Goal: Check status

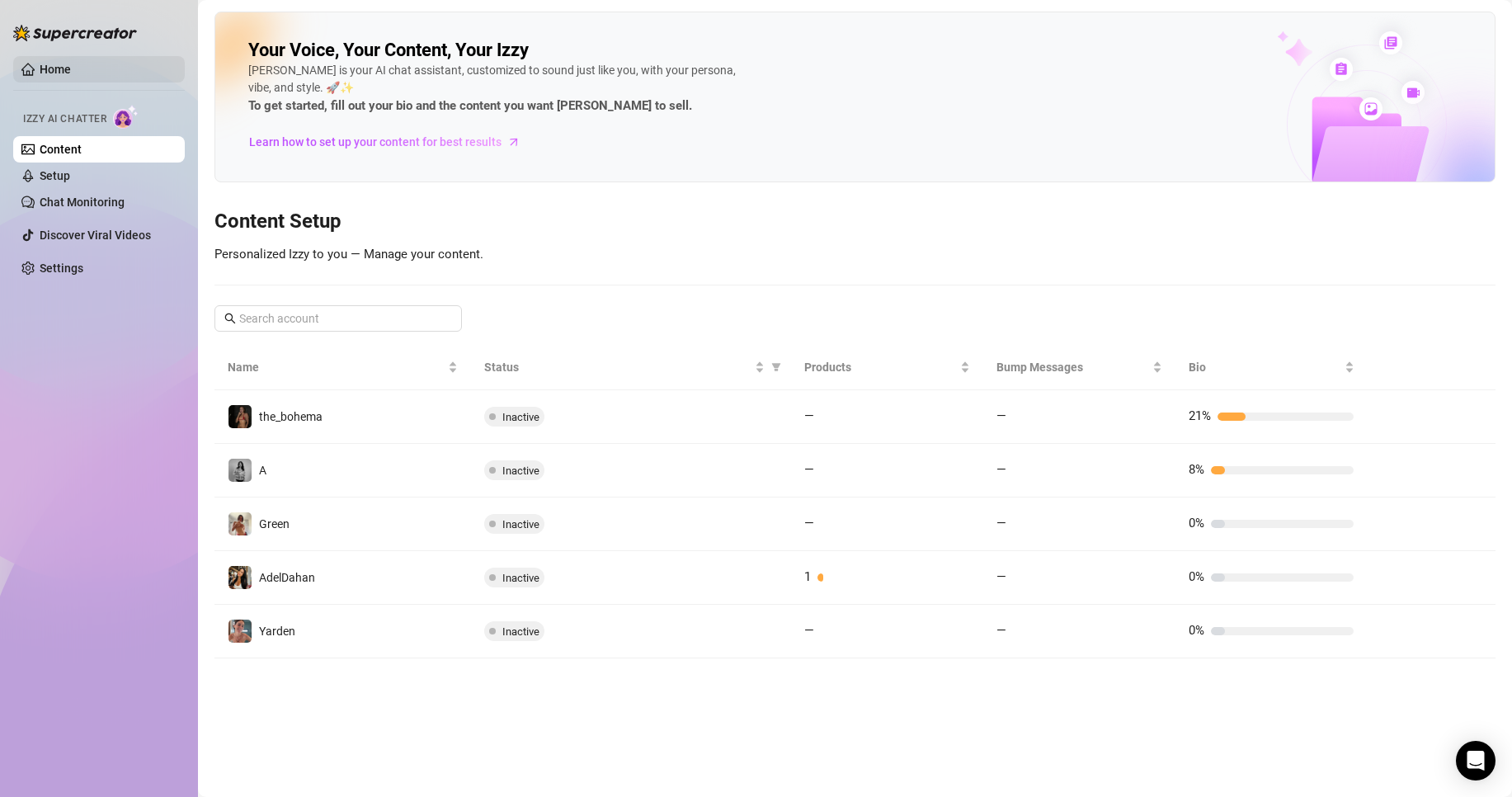
click at [71, 67] on link "Home" at bounding box center [55, 68] width 32 height 13
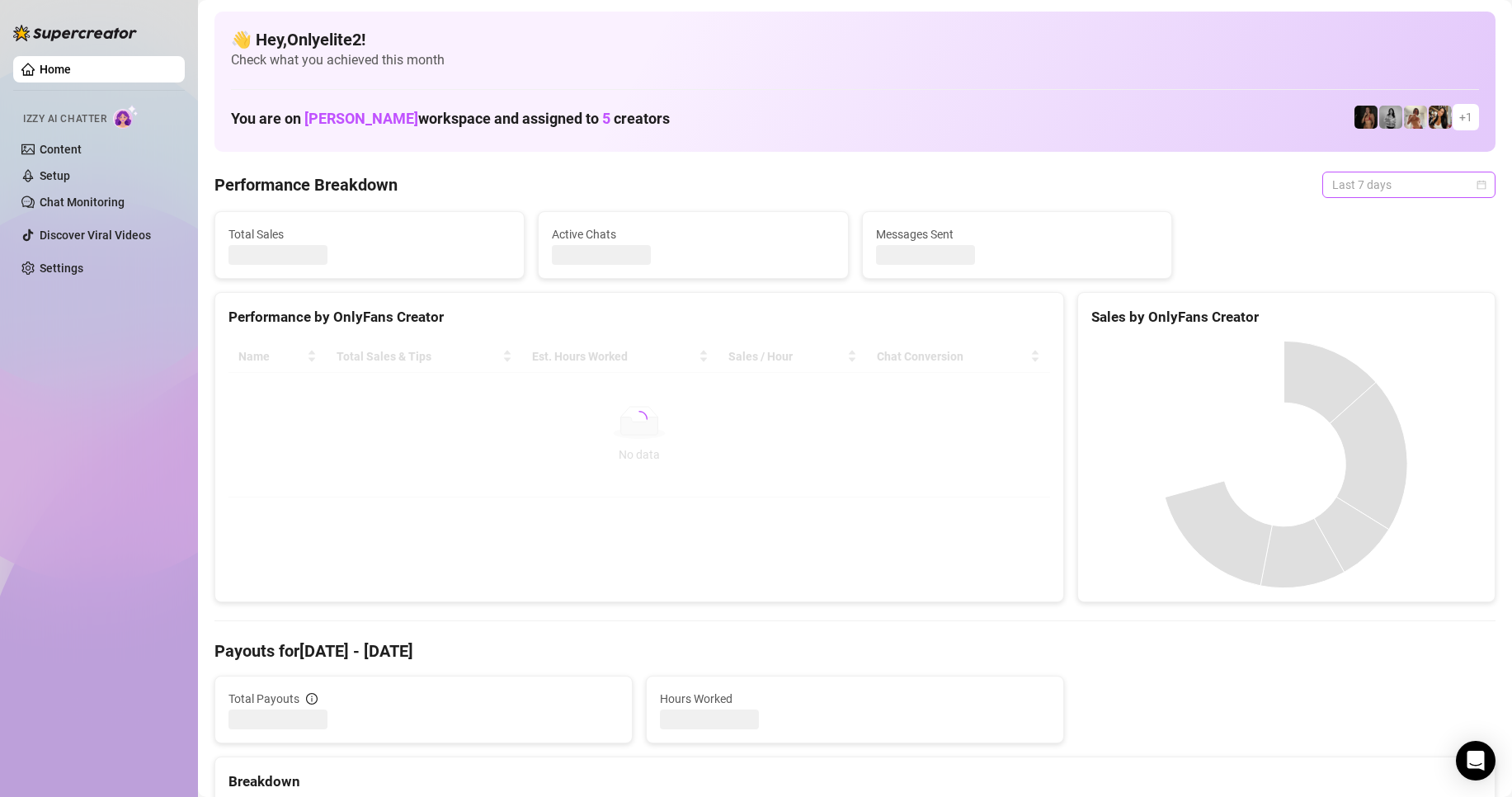
click at [1398, 178] on span "Last 7 days" at bounding box center [1409, 185] width 154 height 25
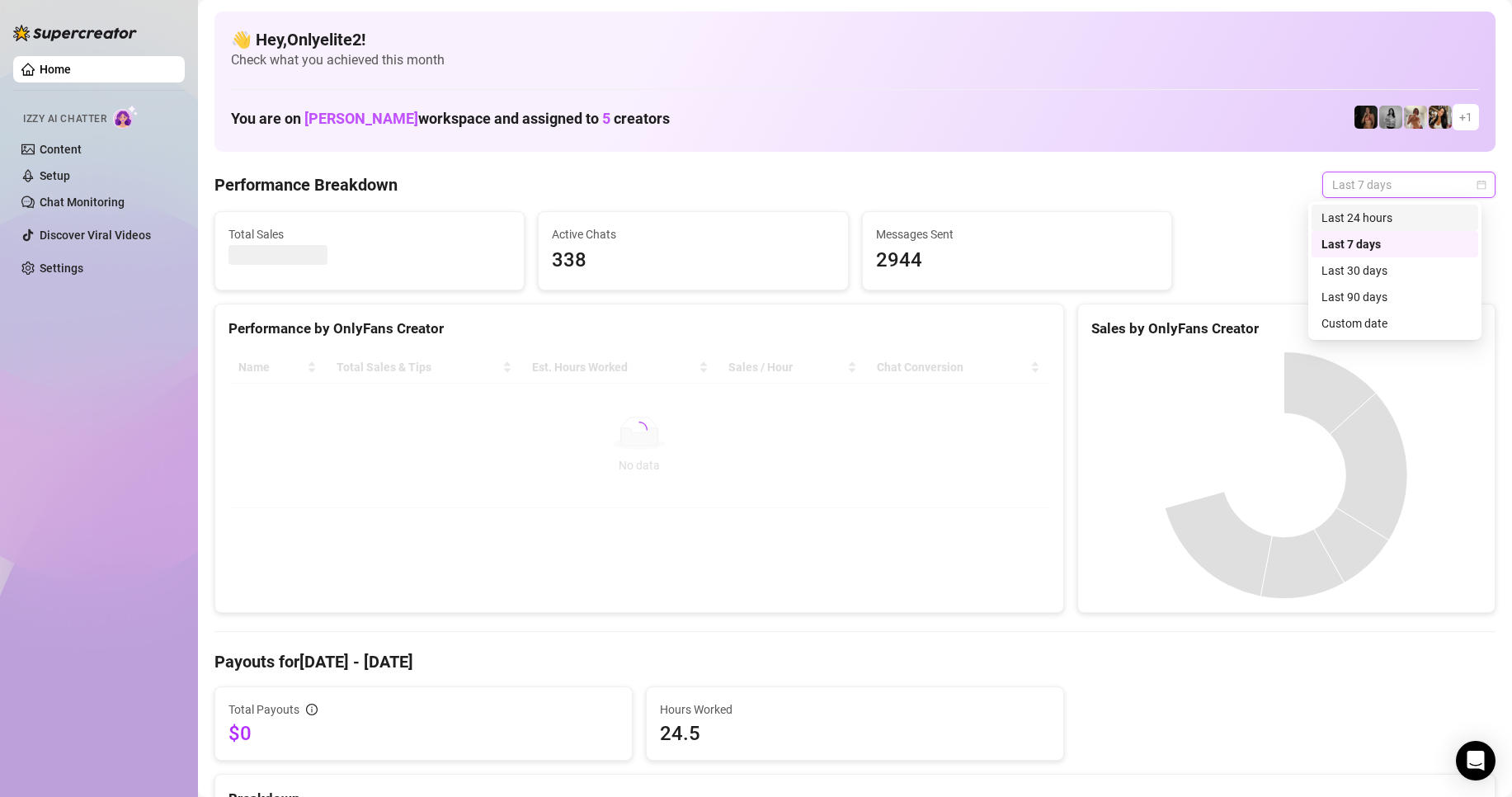
click at [1374, 218] on div "Last 24 hours" at bounding box center [1395, 217] width 147 height 18
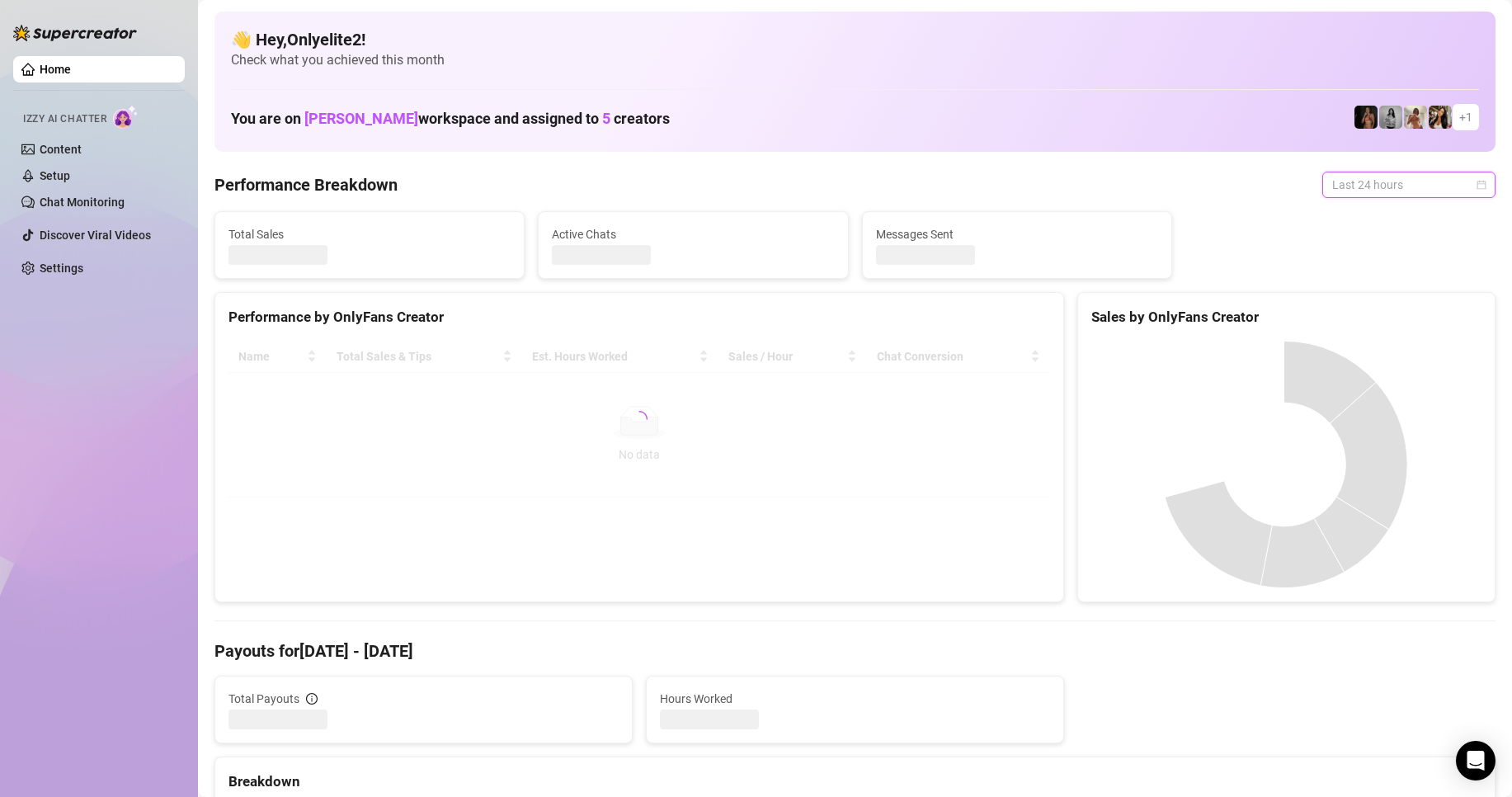
click at [1405, 189] on span "Last 24 hours" at bounding box center [1409, 185] width 154 height 25
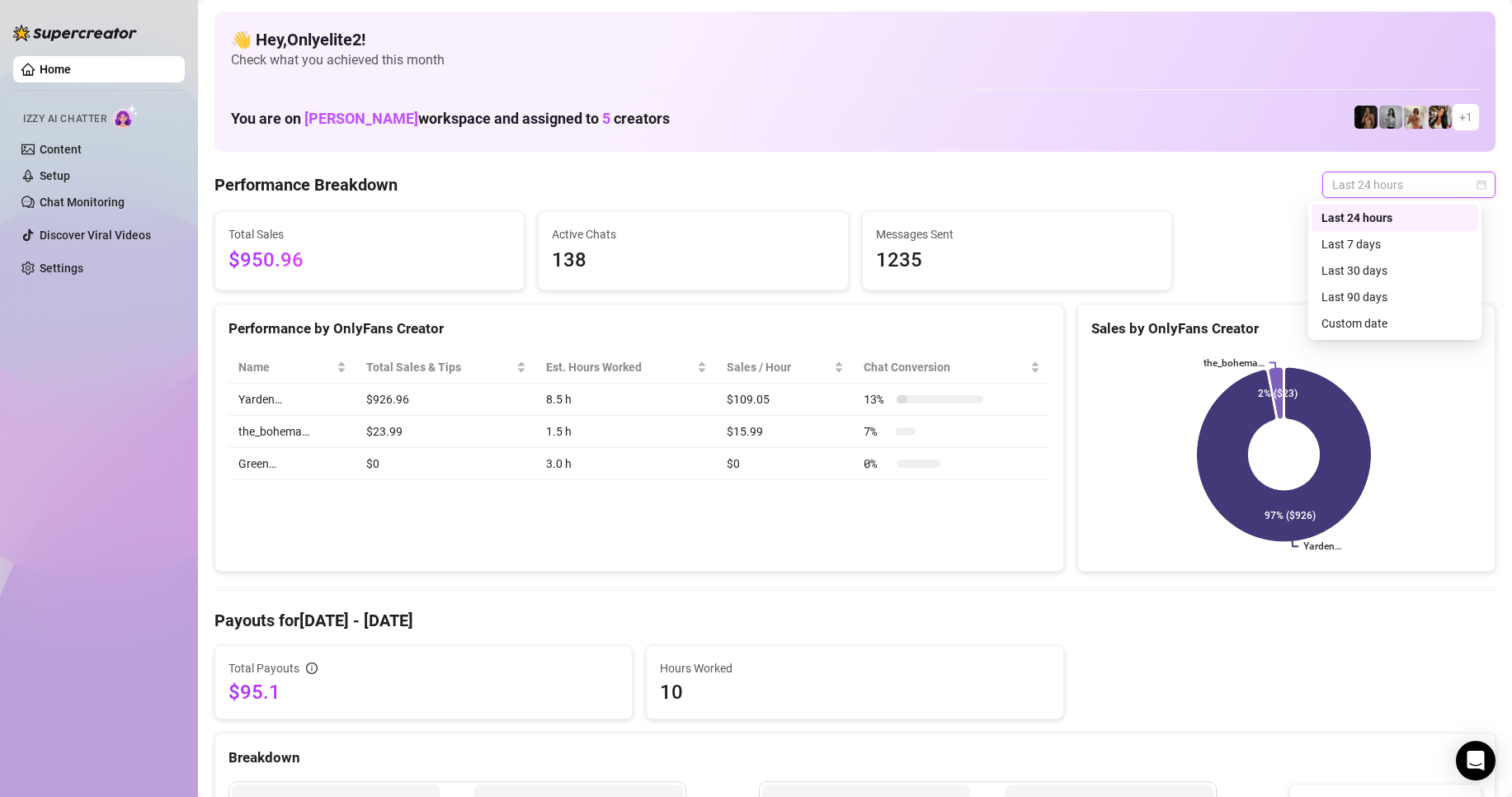
click at [1248, 214] on div "Total Sales $950.96 Active Chats 138 Messages Sent 1235" at bounding box center [854, 250] width 1294 height 79
click at [1333, 179] on span "Last 24 hours" at bounding box center [1409, 185] width 154 height 25
click at [1343, 320] on div "Custom date" at bounding box center [1395, 323] width 147 height 18
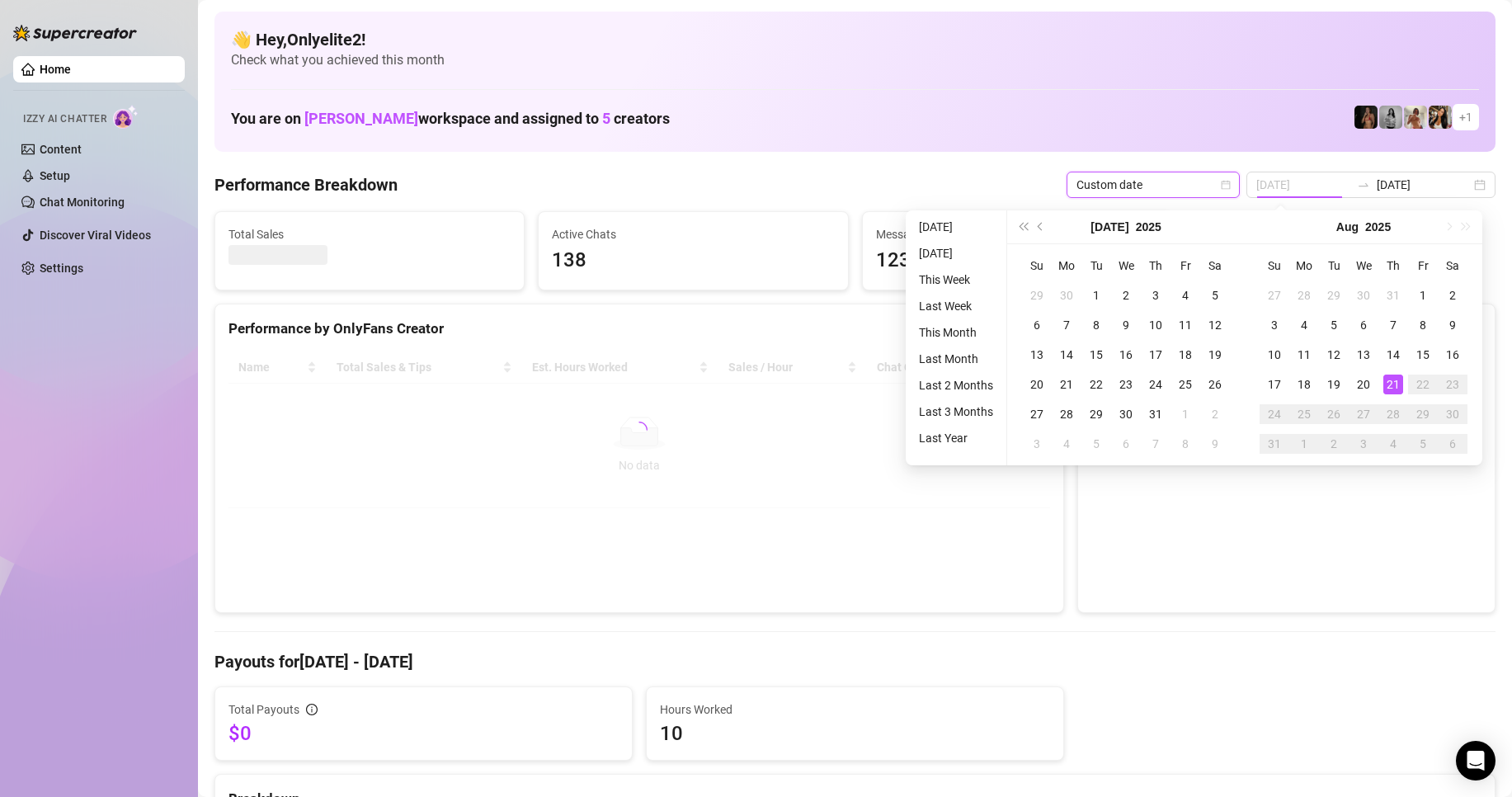
click at [1390, 384] on div "21" at bounding box center [1393, 384] width 20 height 20
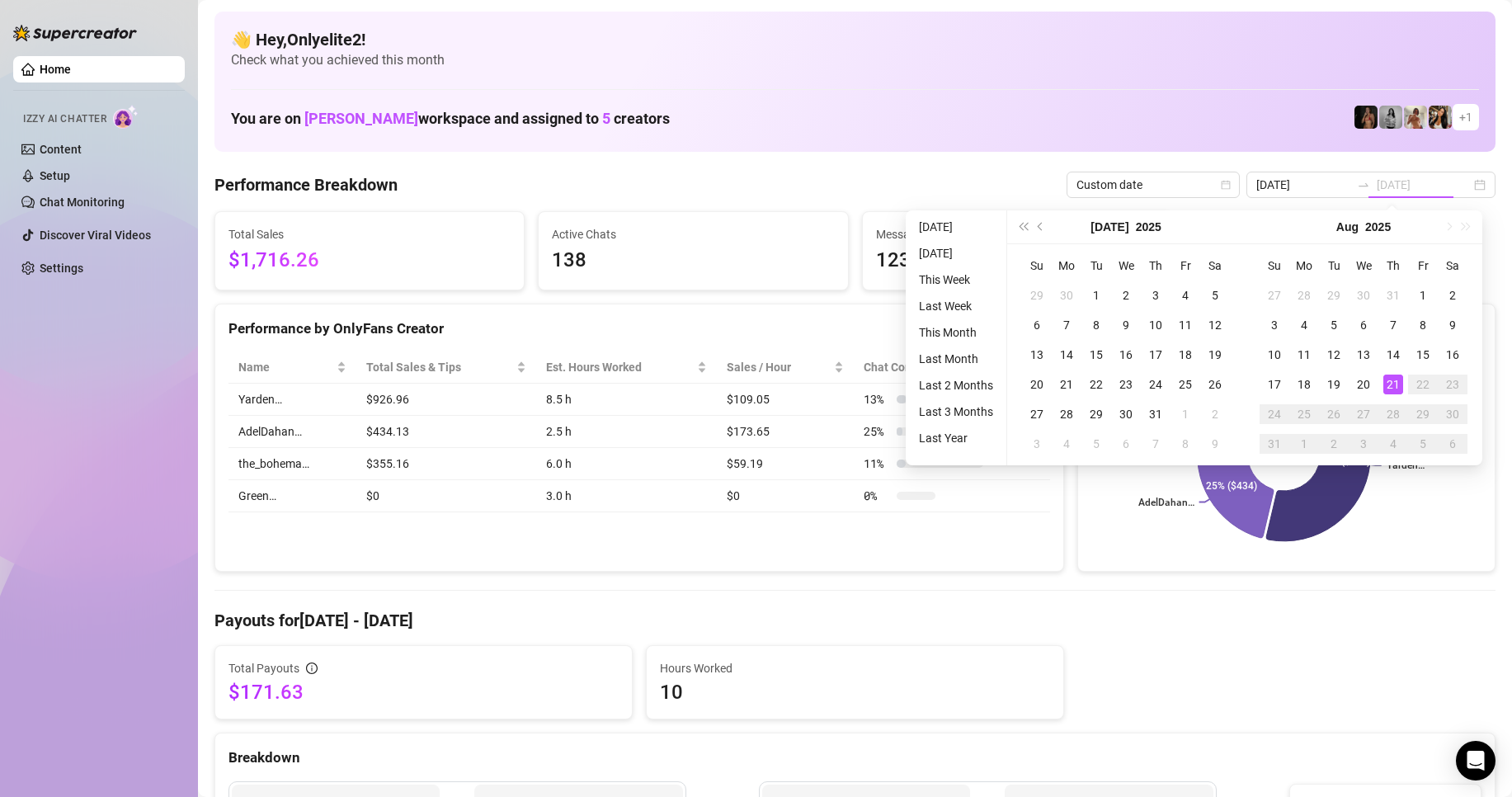
click at [1391, 384] on div "21" at bounding box center [1393, 384] width 20 height 20
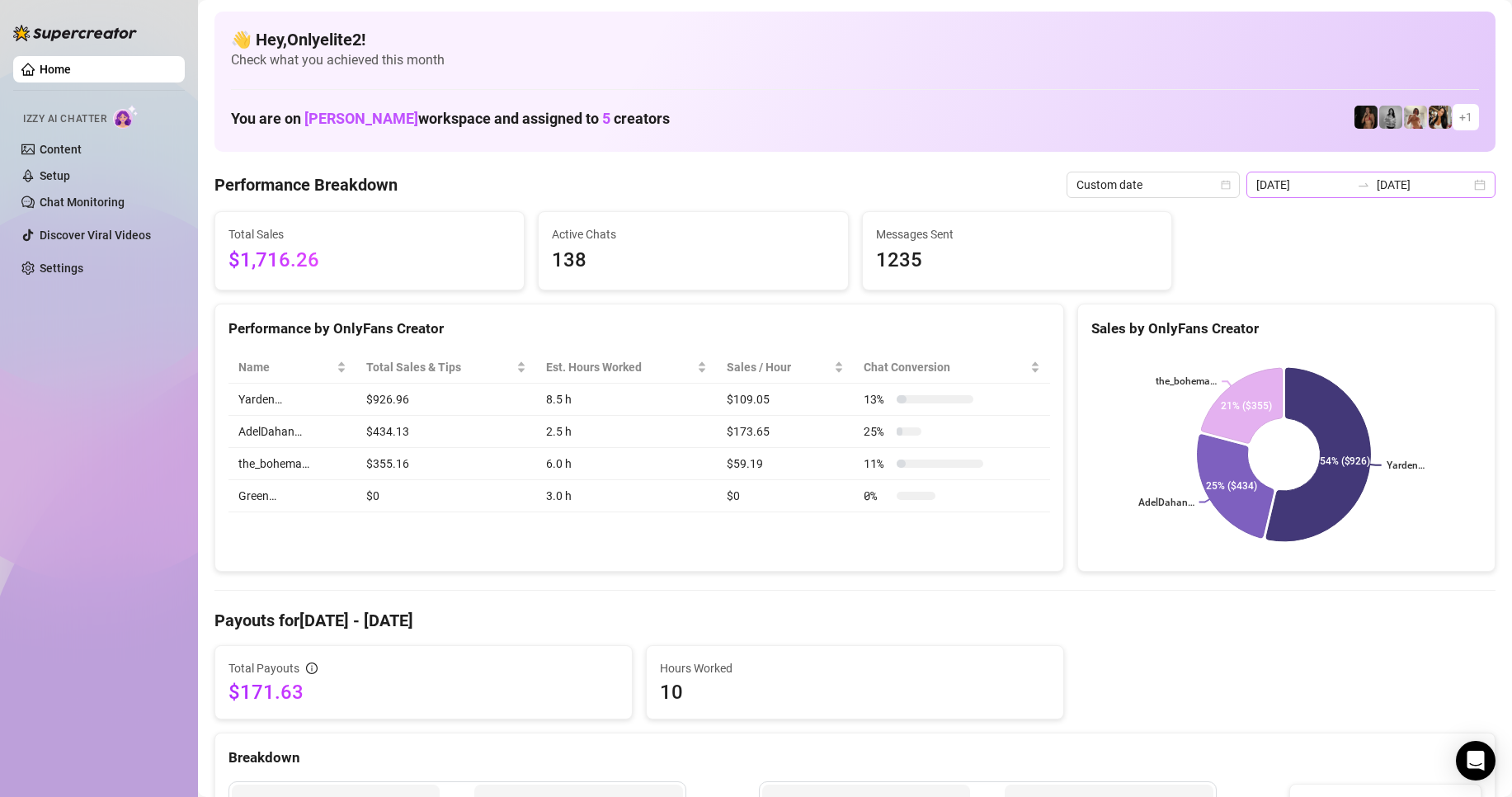
click at [1459, 188] on div "[DATE] [DATE]" at bounding box center [1371, 185] width 249 height 26
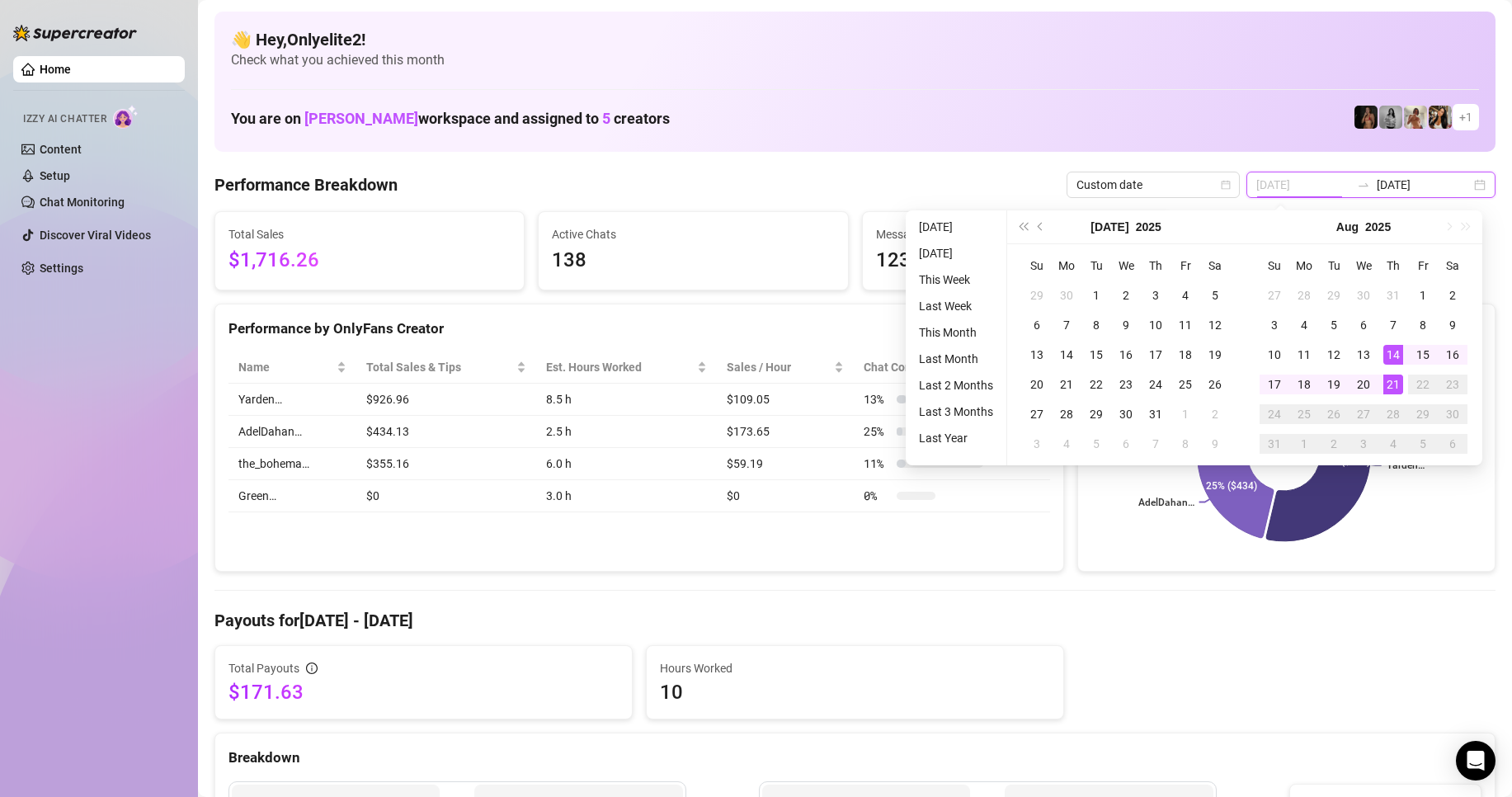
type input "[DATE]"
click at [1390, 383] on div "21" at bounding box center [1393, 384] width 20 height 20
type input "[DATE]"
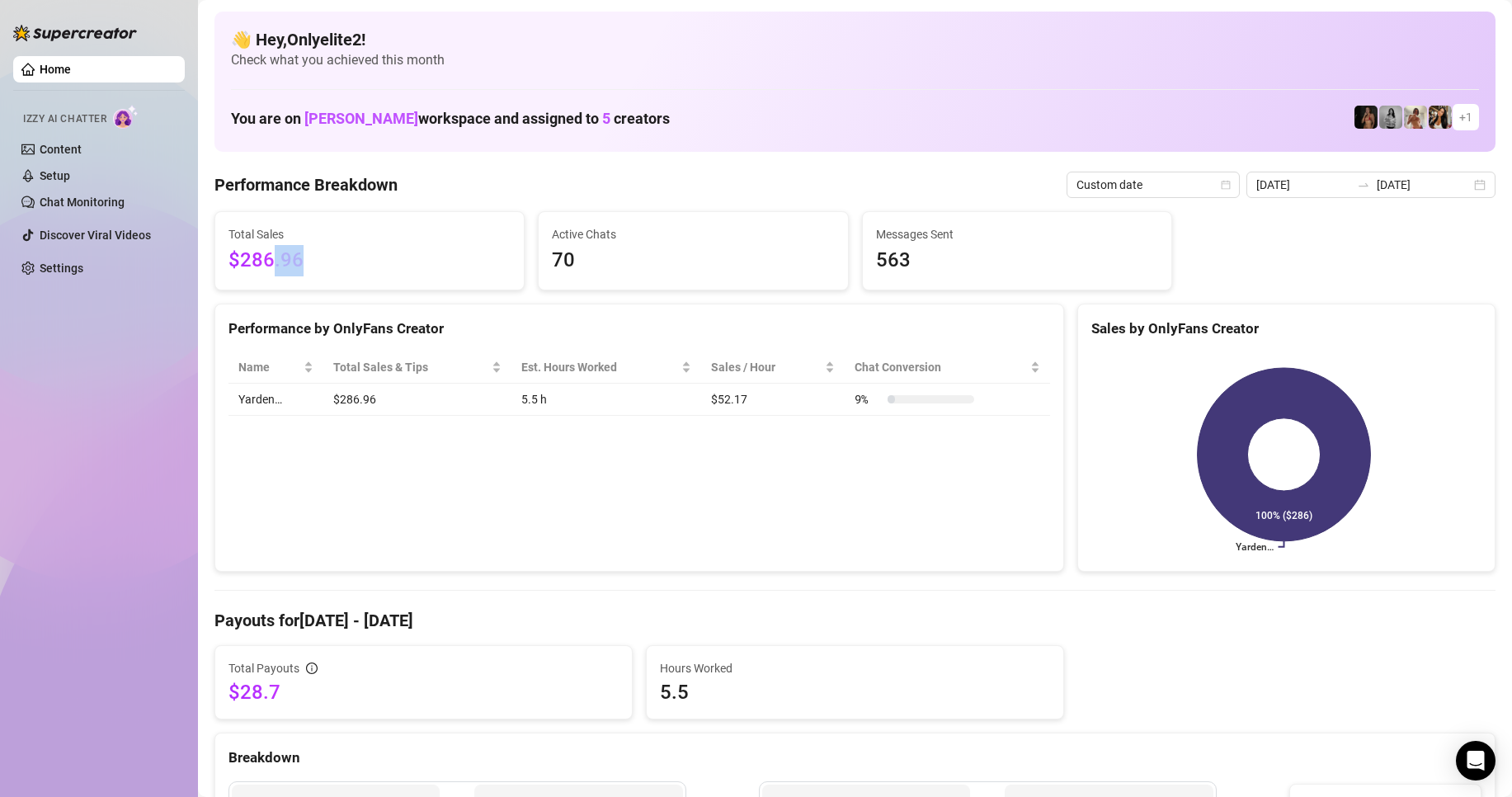
drag, startPoint x: 325, startPoint y: 256, endPoint x: 273, endPoint y: 272, distance: 54.4
click at [273, 272] on span "$286.96" at bounding box center [370, 261] width 282 height 32
click at [416, 250] on span "$286.96" at bounding box center [370, 261] width 282 height 32
